Goal: Entertainment & Leisure: Consume media (video, audio)

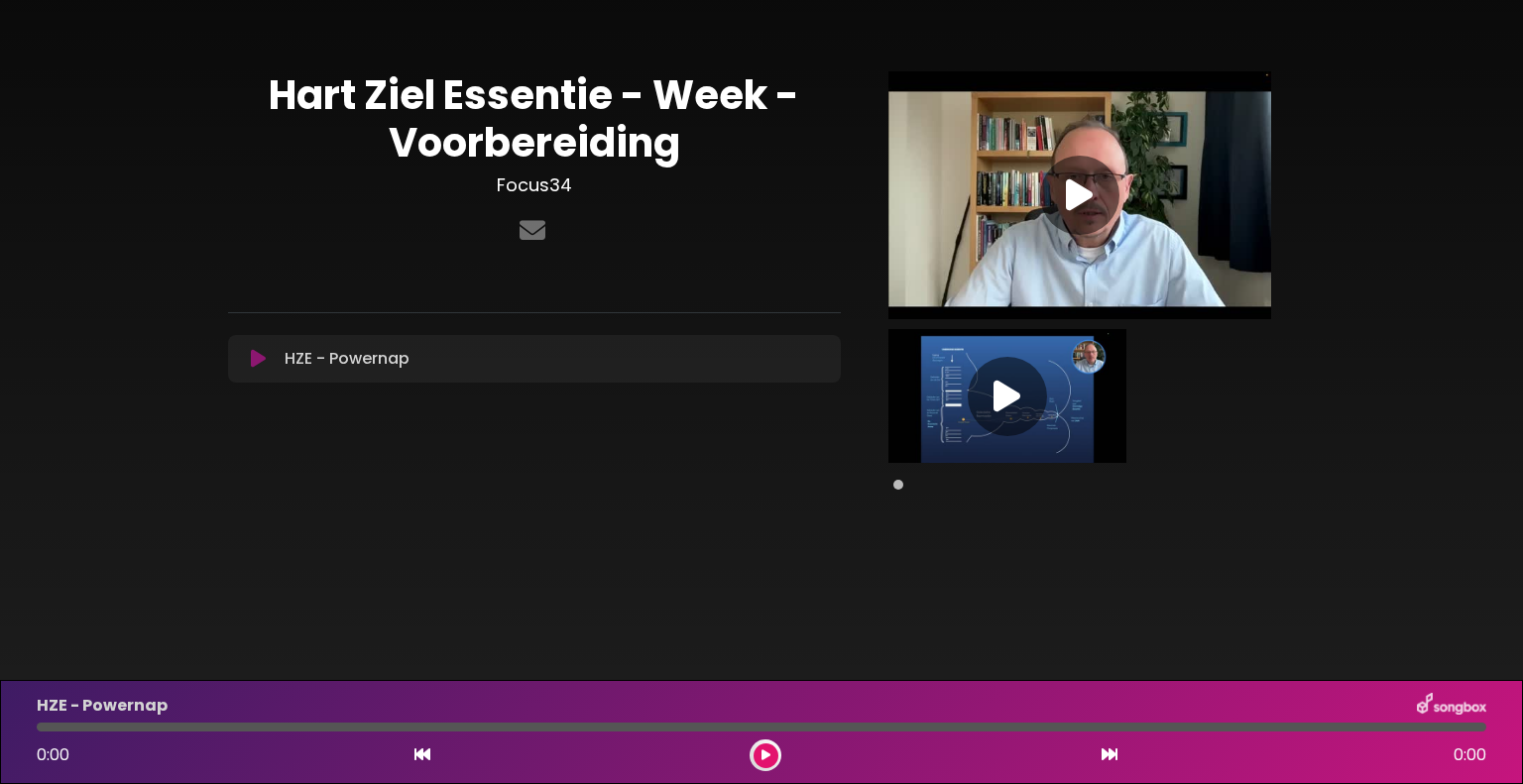
click at [760, 740] on div at bounding box center [765, 755] width 32 height 32
click at [757, 728] on div at bounding box center [762, 726] width 1450 height 9
click at [417, 756] on icon at bounding box center [422, 754] width 16 height 16
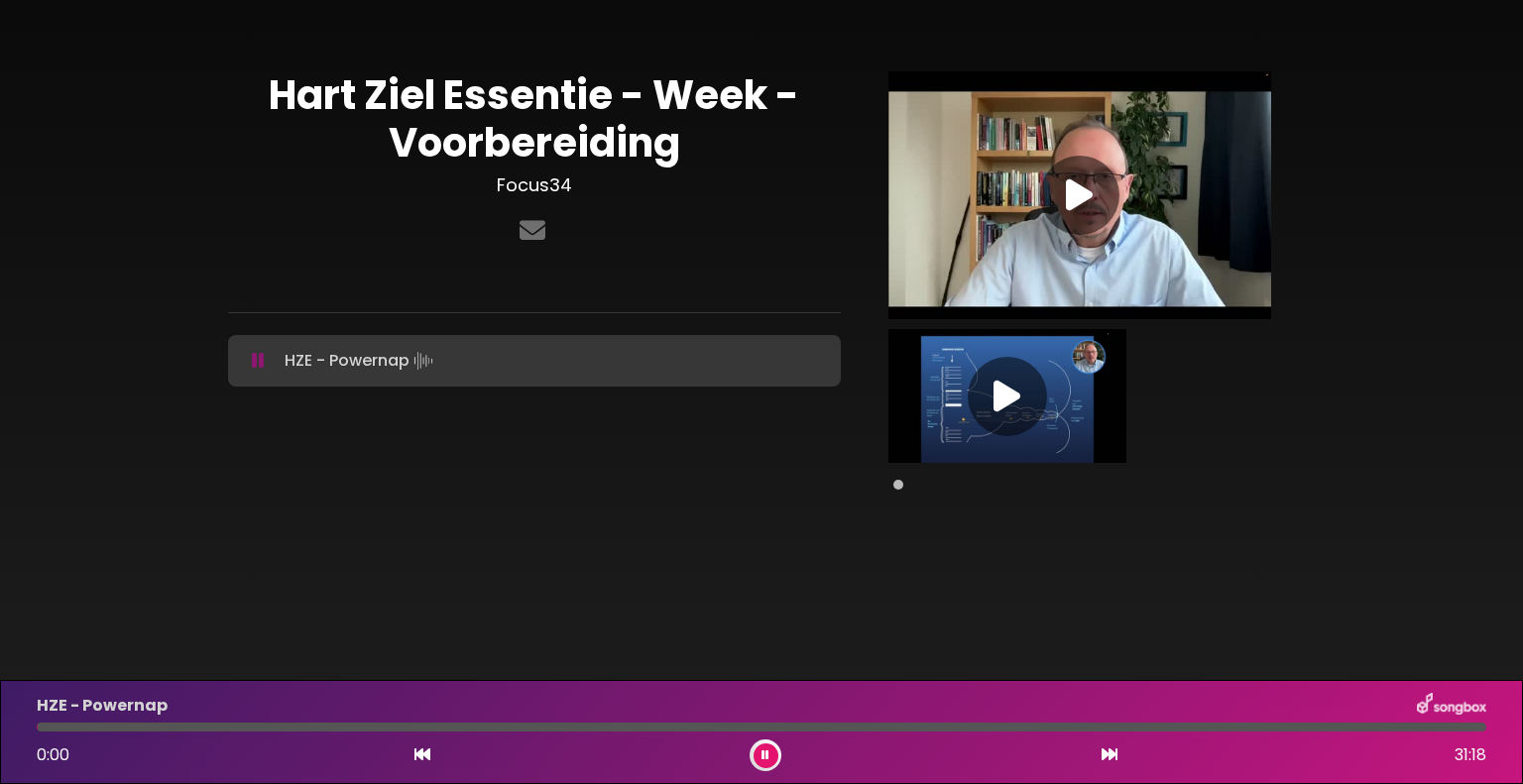
click at [417, 756] on icon at bounding box center [422, 754] width 16 height 16
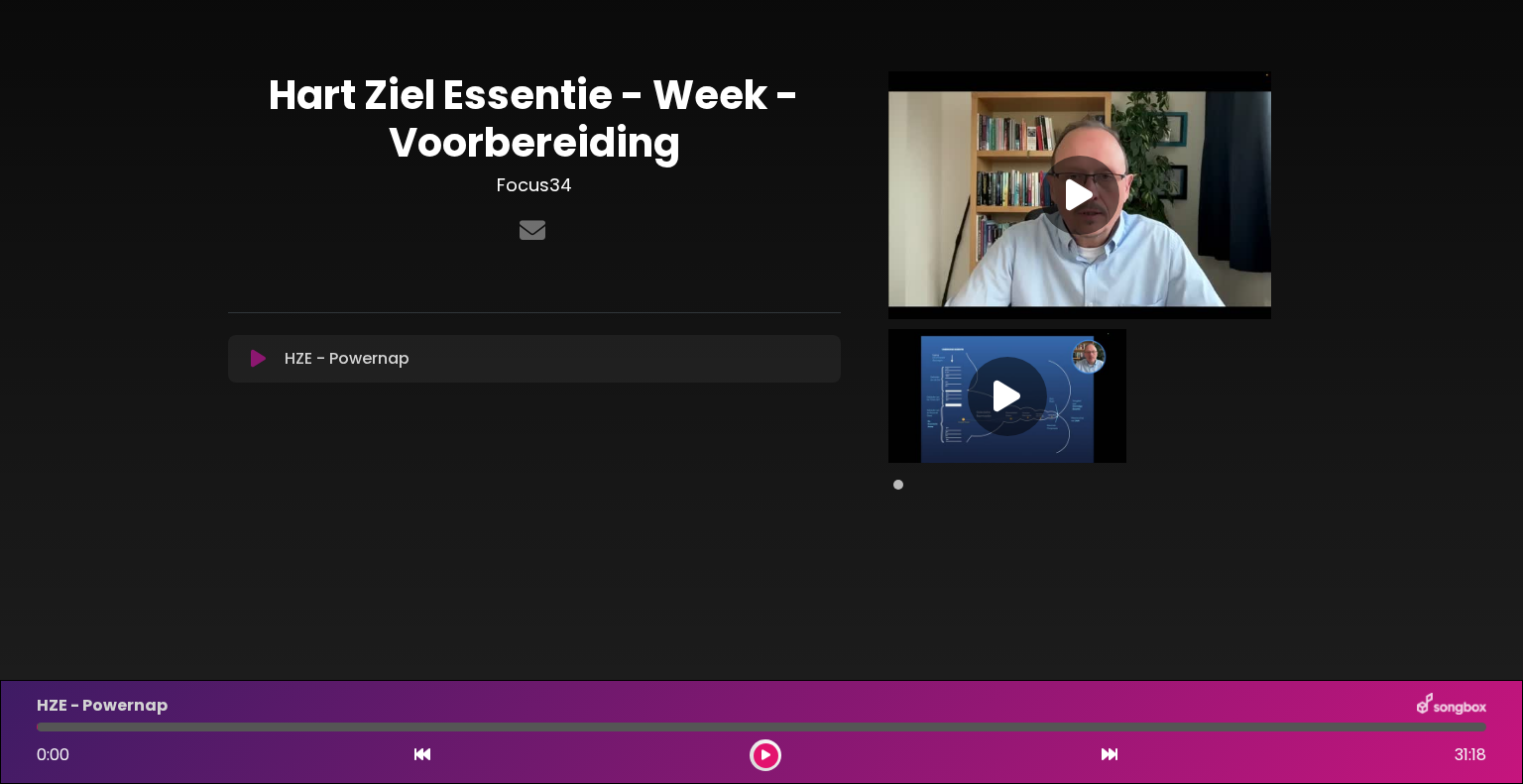
click at [763, 752] on icon at bounding box center [765, 755] width 9 height 12
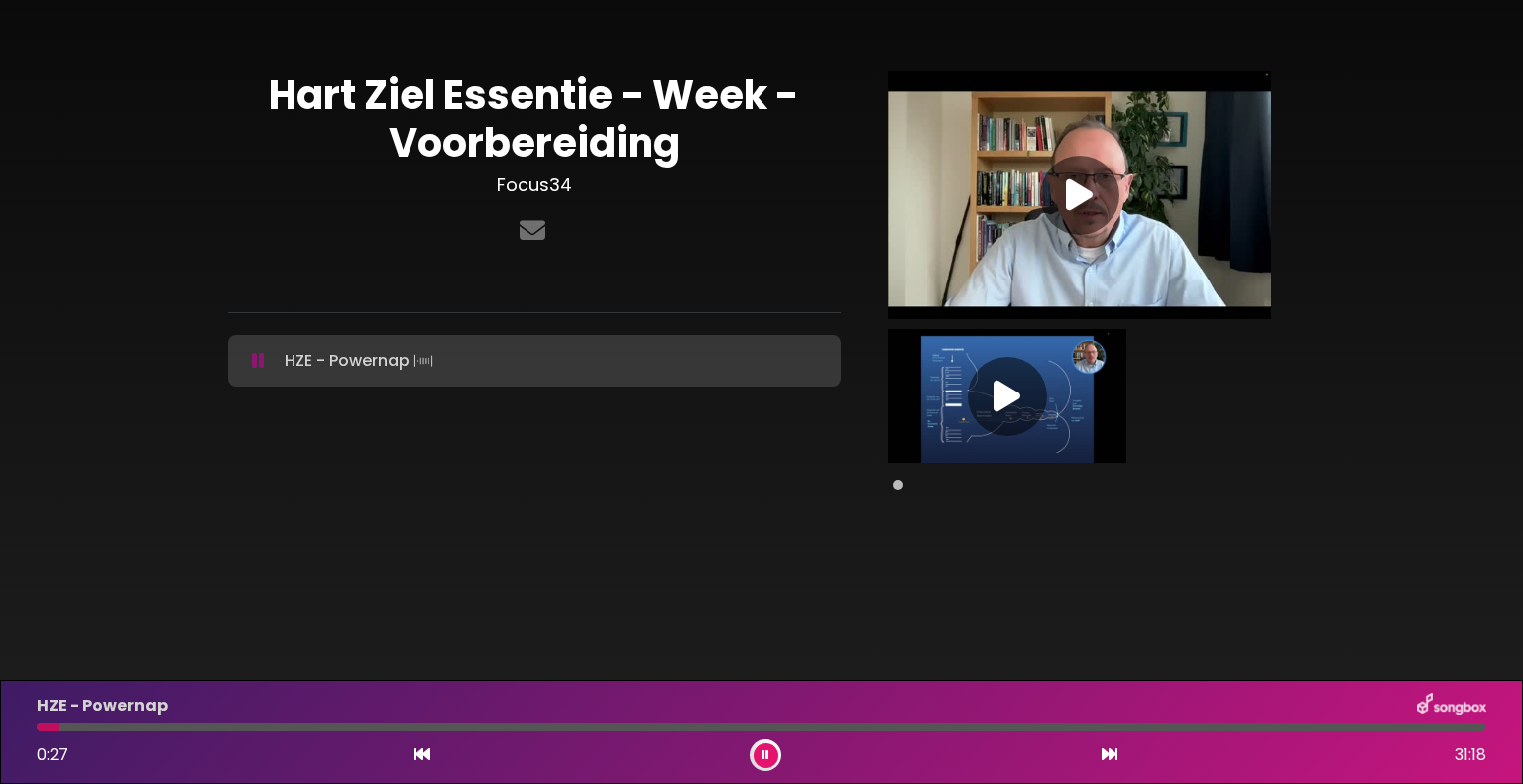
click at [646, 627] on body "× Hart Ziel Essentie - Week - Voorbereiding Focus34" at bounding box center [762, 392] width 1523 height 784
drag, startPoint x: 53, startPoint y: 723, endPoint x: 10, endPoint y: 724, distance: 43.0
click at [10, 724] on div "HZE - Powernap 0:00 31:18" at bounding box center [762, 731] width 1523 height 104
drag, startPoint x: 53, startPoint y: 728, endPoint x: 14, endPoint y: 703, distance: 46.3
click at [14, 703] on div "HZE - Powernap 0:00 31:18" at bounding box center [762, 731] width 1523 height 104
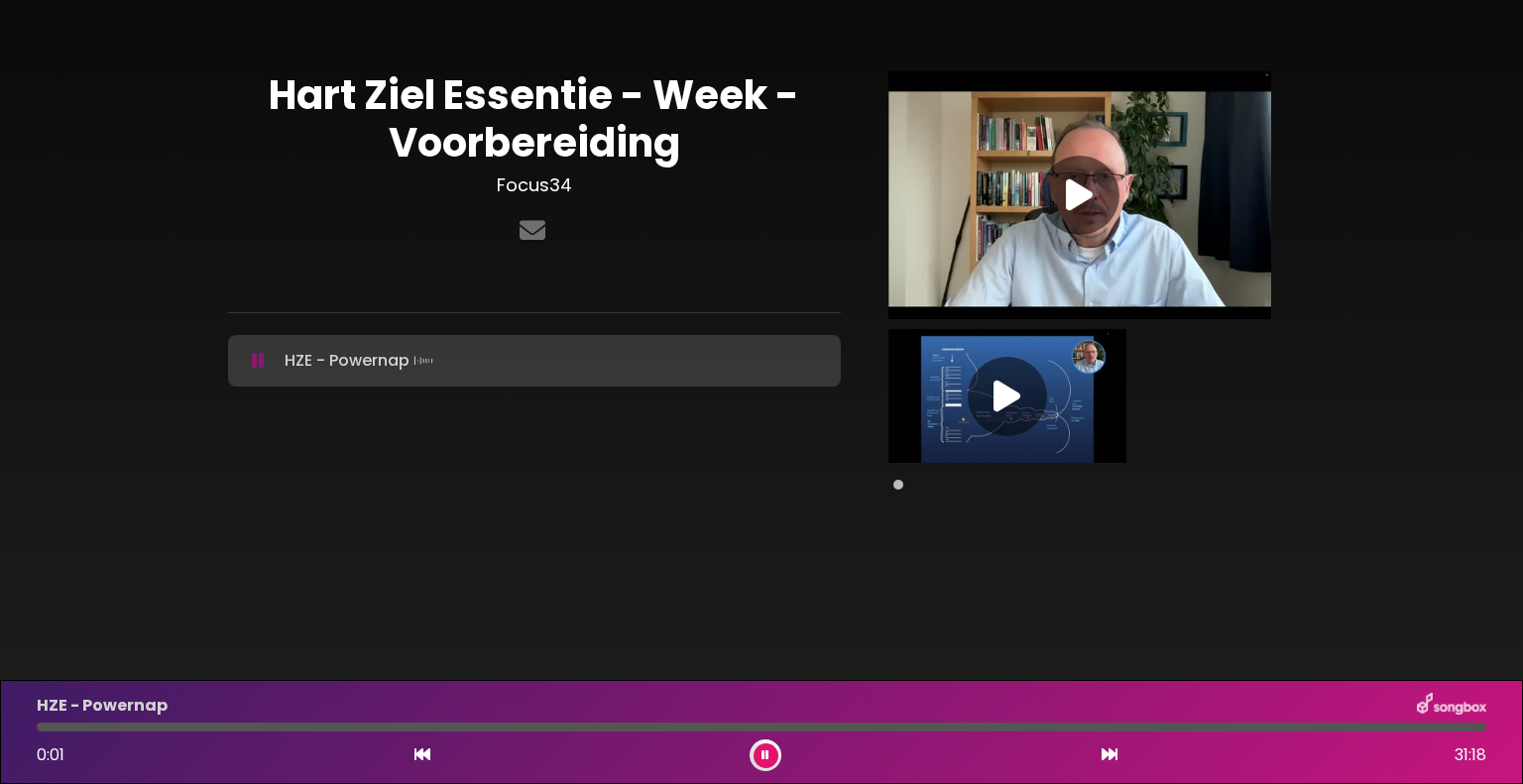
click at [345, 598] on body "× Hart Ziel Essentie - Week - Voorbereiding Focus34" at bounding box center [762, 392] width 1523 height 784
